Goal: Information Seeking & Learning: Understand process/instructions

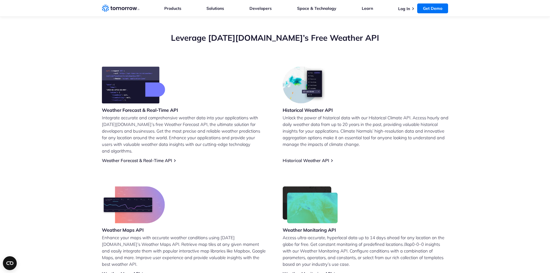
scroll to position [202, 0]
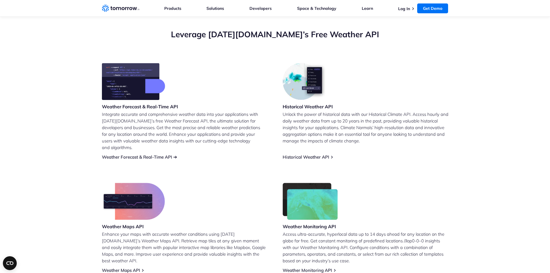
click at [135, 154] on link "Weather Forecast & Real-Time API" at bounding box center [137, 156] width 70 height 5
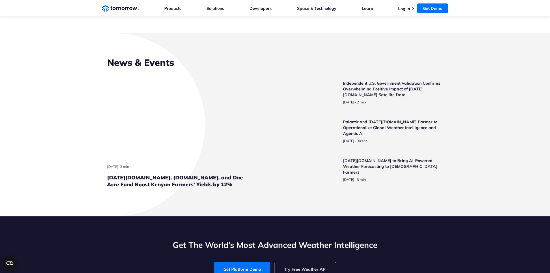
scroll to position [1329, 0]
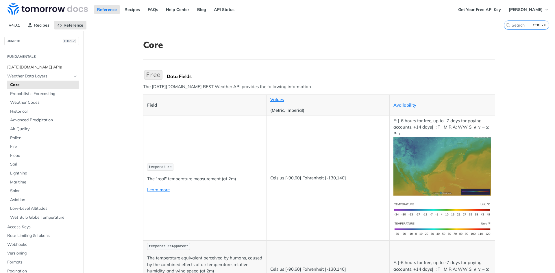
click at [39, 65] on span "[DATE][DOMAIN_NAME] APIs" at bounding box center [42, 67] width 70 height 6
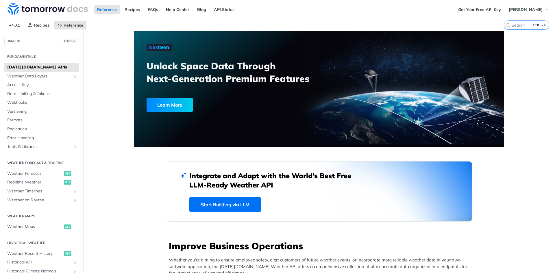
click at [237, 205] on link "Start Building via LLM" at bounding box center [225, 204] width 72 height 14
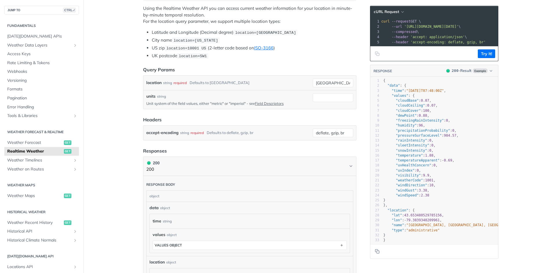
scroll to position [92, 0]
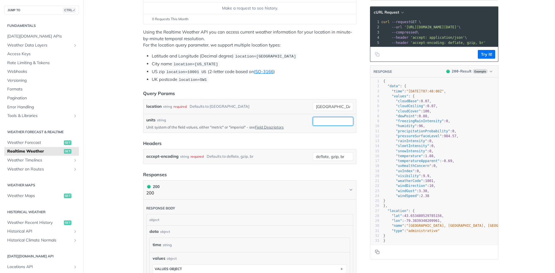
click at [317, 122] on input "units" at bounding box center [333, 121] width 40 height 9
type input "metric"
click at [323, 140] on header "Headers" at bounding box center [249, 143] width 213 height 7
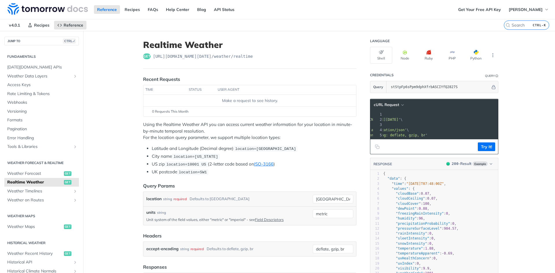
scroll to position [0, 0]
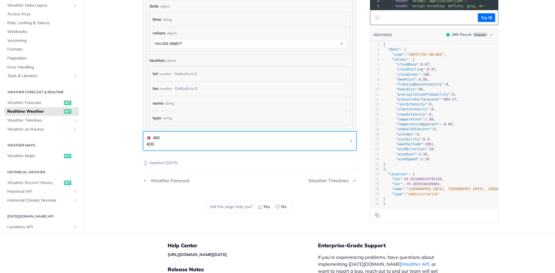
click at [349, 141] on icon "Chevron" at bounding box center [350, 141] width 5 height 5
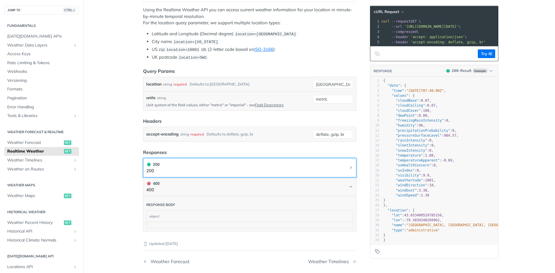
click at [340, 166] on button "200 200" at bounding box center [249, 167] width 207 height 13
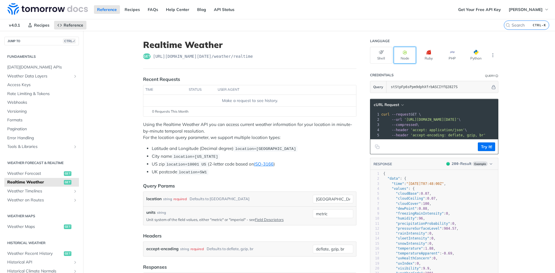
click at [410, 55] on button "Node" at bounding box center [404, 55] width 22 height 17
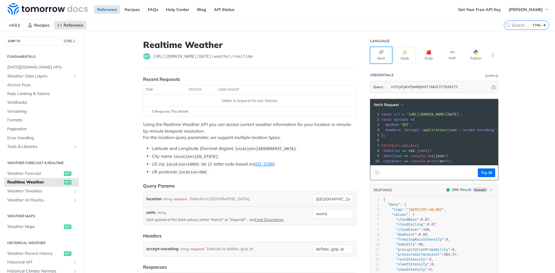
click at [381, 51] on icon "button" at bounding box center [381, 52] width 5 height 5
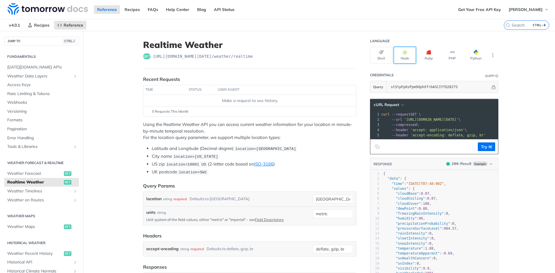
click at [403, 56] on button "Node" at bounding box center [404, 55] width 22 height 17
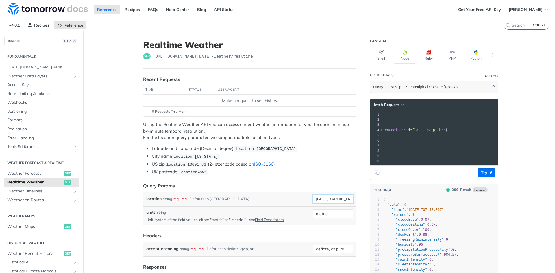
drag, startPoint x: 328, startPoint y: 197, endPoint x: 293, endPoint y: 196, distance: 35.5
click at [293, 196] on div "location string required Defaults to toronto toronto required type : string Use…" at bounding box center [249, 199] width 207 height 9
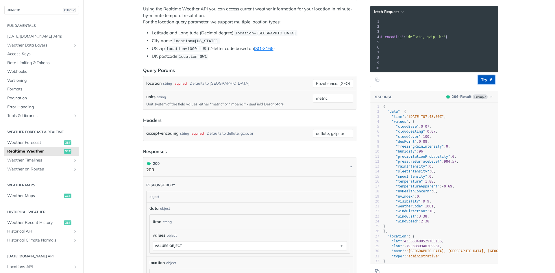
click at [483, 82] on button "Try It!" at bounding box center [485, 79] width 17 height 9
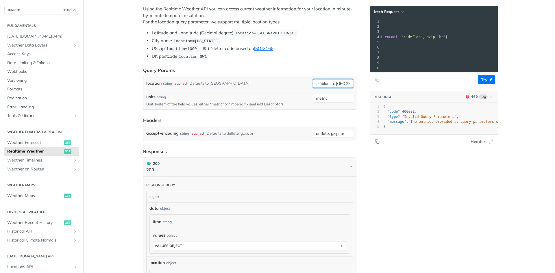
drag, startPoint x: 336, startPoint y: 81, endPoint x: 364, endPoint y: 86, distance: 28.7
click at [364, 86] on div "Realtime Weather get https://api.tomorrow.io/v4 /weather/realtime Recent Reques…" at bounding box center [319, 174] width 370 height 521
click at [482, 81] on button "Try It!" at bounding box center [485, 79] width 17 height 9
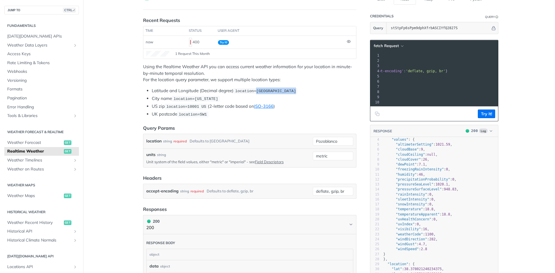
drag, startPoint x: 253, startPoint y: 91, endPoint x: 292, endPoint y: 91, distance: 38.4
click at [292, 91] on li "Latitude and Longitude (Decimal degree) location=42.3478, -71.0466" at bounding box center [254, 91] width 205 height 7
copy span "42.3478, -71.0466"
drag, startPoint x: 341, startPoint y: 140, endPoint x: 307, endPoint y: 141, distance: 34.1
click at [307, 141] on div "location string required Defaults to toronto Pozoblanco required type : string …" at bounding box center [249, 141] width 207 height 9
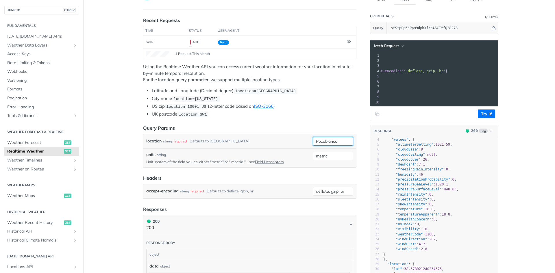
paste input "42.3478, -71.0466"
type input "42.3478, -71.0466"
click at [484, 118] on button "Try It!" at bounding box center [485, 113] width 17 height 9
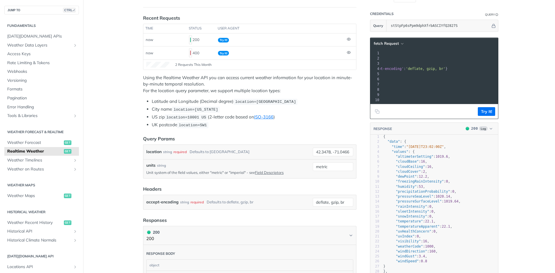
scroll to position [87, 0]
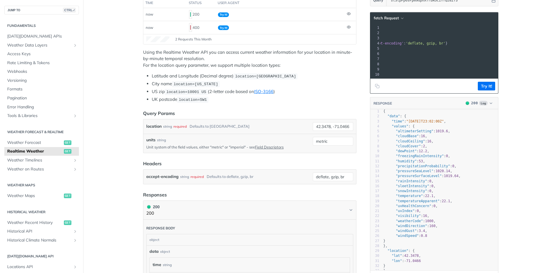
click at [202, 177] on div "accept-encoding string required Defaults to deflate, gzip, br" at bounding box center [228, 176] width 164 height 9
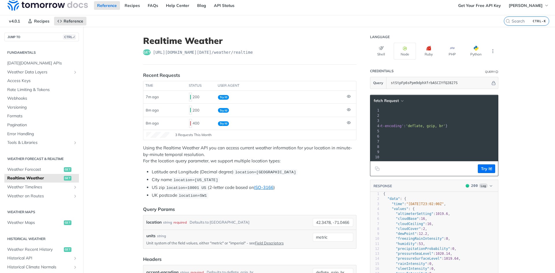
scroll to position [0, 0]
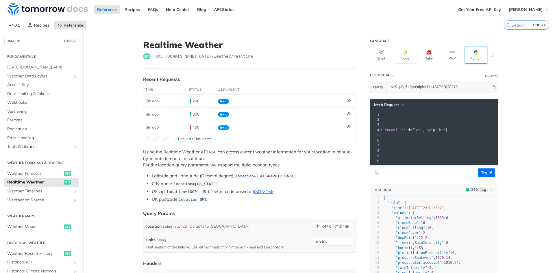
click at [480, 55] on button "Python" at bounding box center [475, 55] width 22 height 17
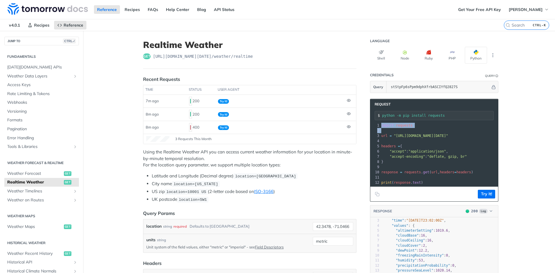
drag, startPoint x: 379, startPoint y: 124, endPoint x: 398, endPoint y: 132, distance: 21.1
click at [398, 132] on div "1 import requests 2 ​ 3 url = "https://api.tomorrow.io/v4/weather/realtime?loca…" at bounding box center [509, 154] width 259 height 62
click at [389, 136] on span "url = "https://api.tomorrow.io/v4/weather/realtime?location=42.3478%2C%20-71.04…" at bounding box center [414, 136] width 67 height 4
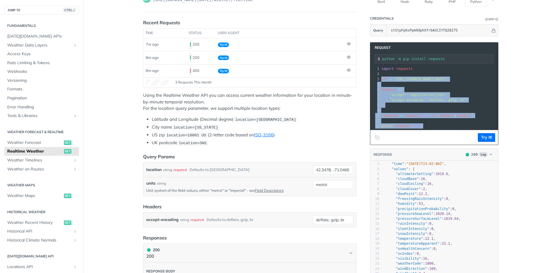
scroll to position [58, 0]
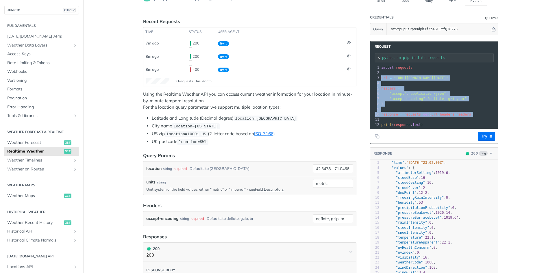
drag, startPoint x: 378, startPoint y: 134, endPoint x: 472, endPoint y: 115, distance: 95.6
click at [472, 115] on div "1 import requests 2 ​ 3 url = "https://api.tomorrow.io/v4/weather/realtime?loca…" at bounding box center [509, 96] width 259 height 62
copy div "url = "https://api.tomorrow.io/v4/weather/realtime?location=42.3478%2C%20-71.04…"
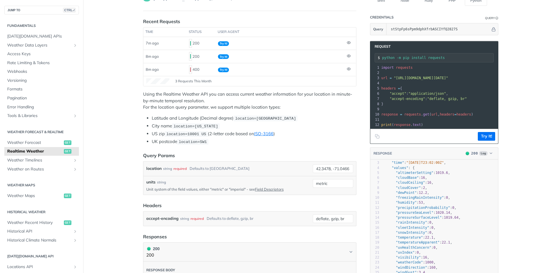
click at [448, 77] on span ""https://api.tomorrow.io/v4/weather/realtime?location=42.3478%2C%20-71.0466&uni…" at bounding box center [420, 78] width 54 height 4
drag, startPoint x: 472, startPoint y: 76, endPoint x: 492, endPoint y: 77, distance: 19.7
click at [448, 77] on span ""https://api.tomorrow.io/v4/weather/realtime?location=42.3478%2C%20-71.0466&uni…" at bounding box center [420, 78] width 54 height 4
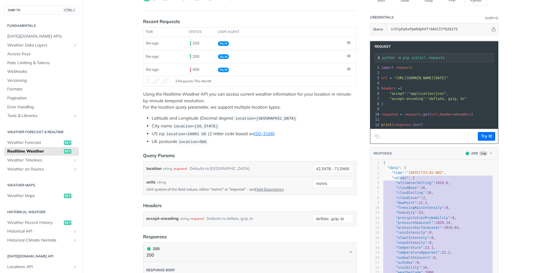
scroll to position [0, 0]
type textarea "{ "data": { "time": "2025-10-04T23:02:00Z", "values": { "altimeterSetting": 101…"
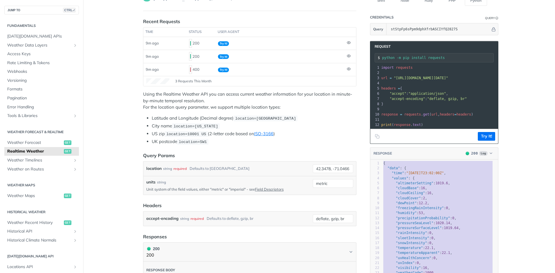
drag, startPoint x: 389, startPoint y: 270, endPoint x: 376, endPoint y: 168, distance: 103.2
click at [382, 168] on div "1 { 2 "data" : { 3 "time" : "2025-10-04T23:02:00Z" , 4 "values" : { 5 "altimete…" at bounding box center [440, 243] width 116 height 164
click at [20, 88] on span "Formats" at bounding box center [42, 89] width 70 height 6
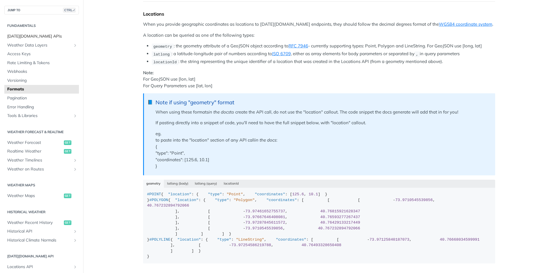
click at [43, 36] on span "[DATE][DOMAIN_NAME] APIs" at bounding box center [42, 37] width 70 height 6
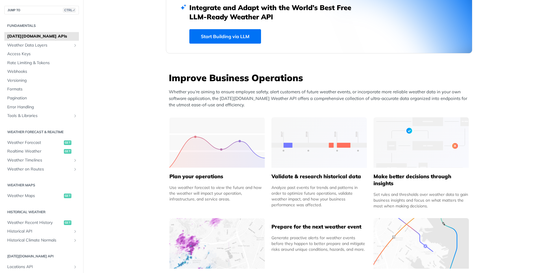
scroll to position [231, 0]
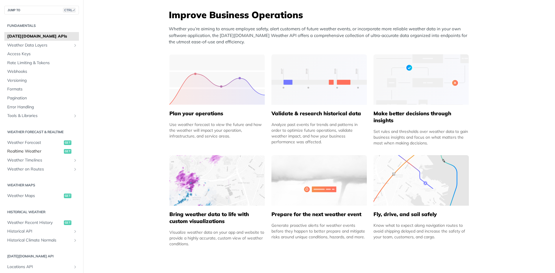
click at [29, 150] on span "Realtime Weather" at bounding box center [34, 151] width 55 height 6
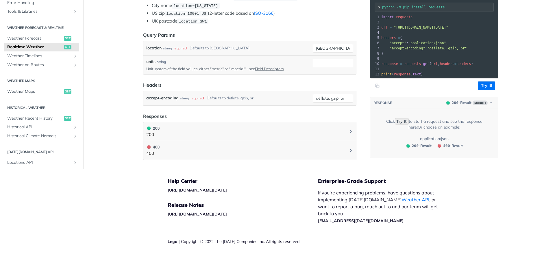
scroll to position [231, 0]
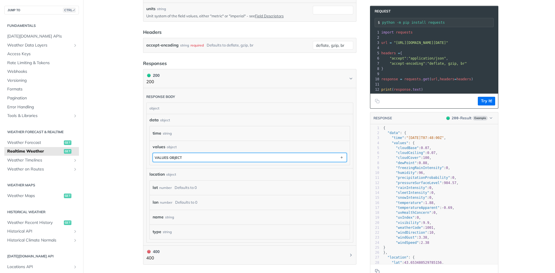
click at [328, 154] on button "values object" at bounding box center [250, 157] width 194 height 9
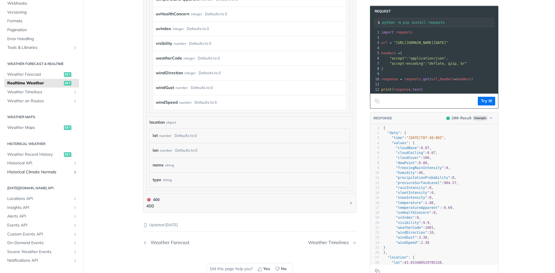
scroll to position [87, 0]
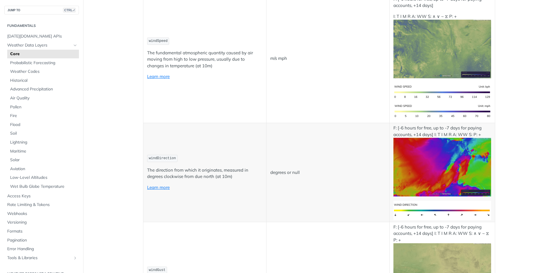
scroll to position [520, 0]
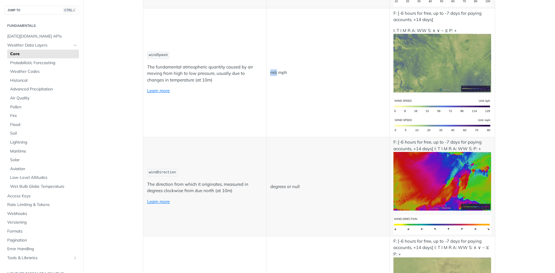
drag, startPoint x: 274, startPoint y: 70, endPoint x: 269, endPoint y: 71, distance: 5.2
click at [270, 71] on p "m/s mph" at bounding box center [327, 72] width 115 height 7
copy p "m/s"
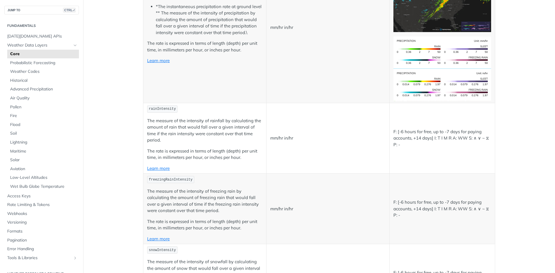
scroll to position [1127, 0]
